Goal: Check status: Check status

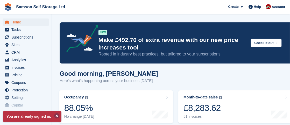
click at [56, 115] on button at bounding box center [56, 115] width 5 height 5
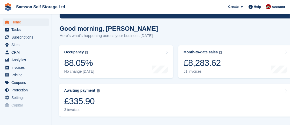
scroll to position [46, 0]
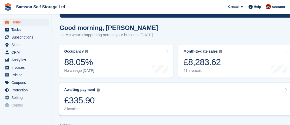
click at [98, 100] on div "£335.90" at bounding box center [82, 100] width 36 height 11
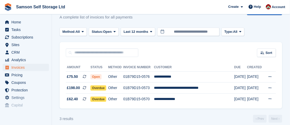
scroll to position [21, 0]
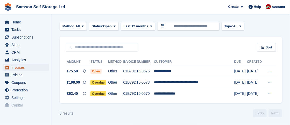
click at [30, 70] on span "Invoices" at bounding box center [26, 67] width 31 height 7
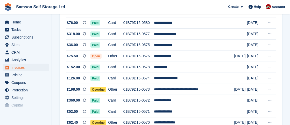
scroll to position [82, 0]
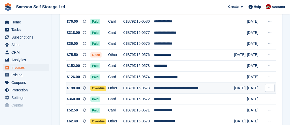
click at [181, 92] on td "**********" at bounding box center [194, 87] width 80 height 11
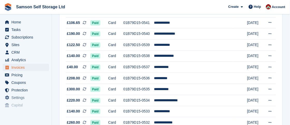
scroll to position [540, 0]
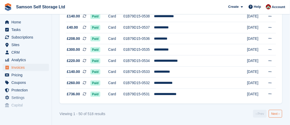
click at [275, 115] on link "Next ›" at bounding box center [275, 114] width 13 height 8
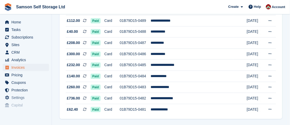
scroll to position [540, 0]
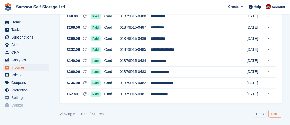
click at [275, 113] on link "Next ›" at bounding box center [275, 114] width 13 height 8
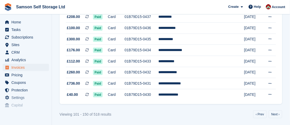
scroll to position [540, 0]
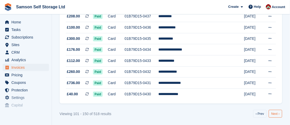
click at [275, 114] on link "Next ›" at bounding box center [275, 114] width 13 height 8
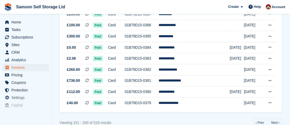
scroll to position [540, 0]
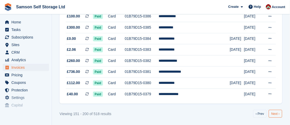
click at [277, 114] on link "Next ›" at bounding box center [275, 114] width 13 height 8
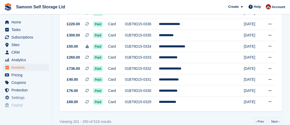
scroll to position [540, 0]
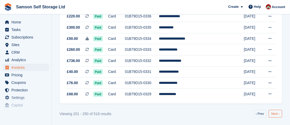
click at [278, 113] on link "Next ›" at bounding box center [275, 114] width 13 height 8
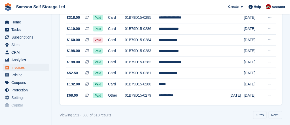
scroll to position [540, 0]
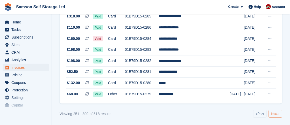
click at [278, 113] on link "Next ›" at bounding box center [275, 114] width 13 height 8
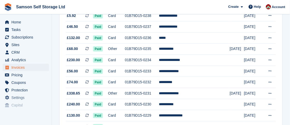
scroll to position [540, 0]
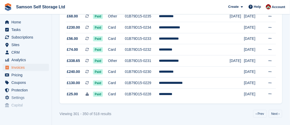
click at [277, 114] on link "Next ›" at bounding box center [275, 114] width 13 height 8
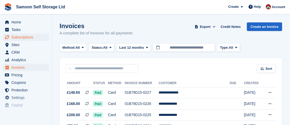
click at [24, 39] on span "Subscriptions" at bounding box center [26, 36] width 31 height 7
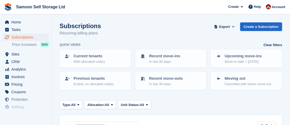
click at [17, 53] on span "Sites" at bounding box center [26, 53] width 31 height 7
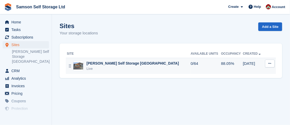
click at [103, 65] on div "[PERSON_NAME] Self Storage [GEOGRAPHIC_DATA]" at bounding box center [133, 62] width 93 height 5
click at [112, 68] on div "Live" at bounding box center [133, 68] width 93 height 5
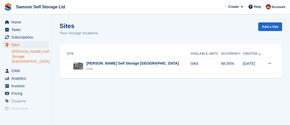
click at [36, 55] on link "[PERSON_NAME] Self Storage [GEOGRAPHIC_DATA]" at bounding box center [30, 56] width 37 height 15
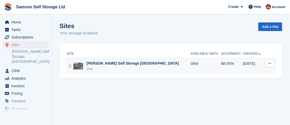
click at [110, 67] on div "Live" at bounding box center [133, 68] width 93 height 5
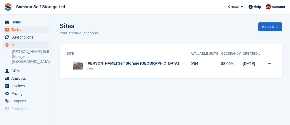
click at [19, 31] on span "Tasks" at bounding box center [26, 29] width 31 height 7
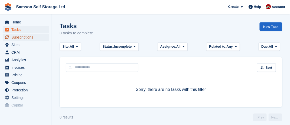
click at [26, 37] on span "Subscriptions" at bounding box center [26, 36] width 31 height 7
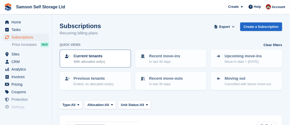
click at [103, 60] on p "With allocated unit(s)" at bounding box center [89, 61] width 31 height 5
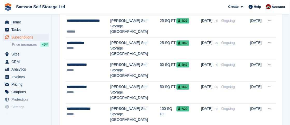
scroll to position [349, 0]
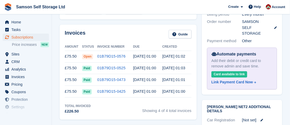
scroll to position [170, 0]
click at [101, 54] on link "01B79D15-0576" at bounding box center [111, 56] width 28 height 4
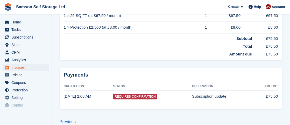
scroll to position [177, 0]
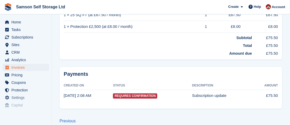
click at [143, 93] on span "Requires Confirmation" at bounding box center [135, 95] width 44 height 5
click at [82, 93] on time "[DATE] 2:08 AM" at bounding box center [78, 95] width 28 height 4
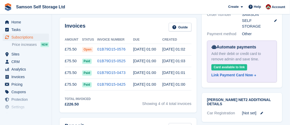
scroll to position [170, 0]
